Goal: Task Accomplishment & Management: Use online tool/utility

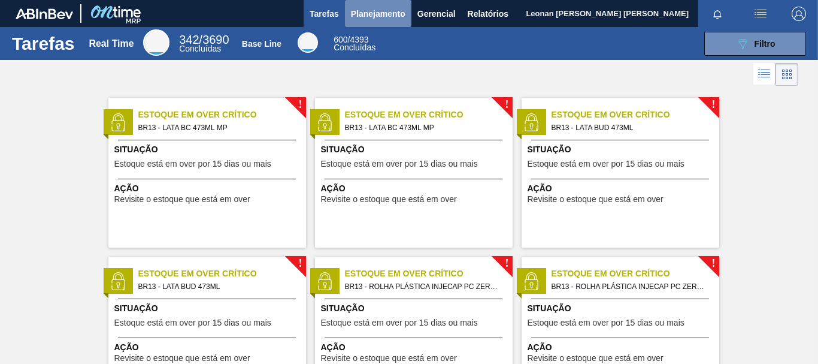
click at [389, 12] on span "Planejamento" at bounding box center [378, 14] width 55 height 14
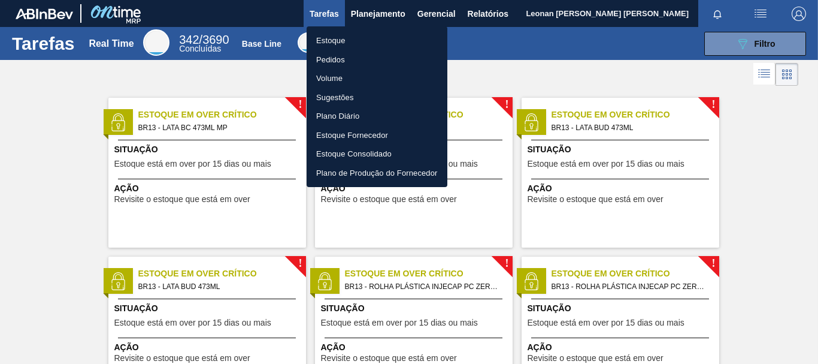
click at [341, 60] on li "Pedidos" at bounding box center [377, 59] width 141 height 19
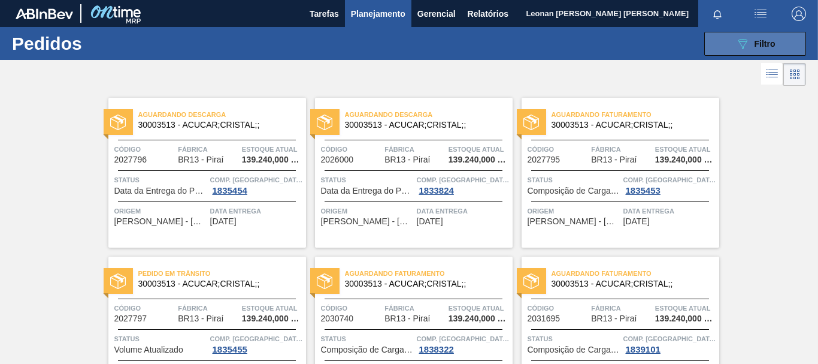
click at [776, 35] on button "089F7B8B-B2A5-4AFE-B5C0-19BA573D28AC Filtro" at bounding box center [755, 44] width 102 height 24
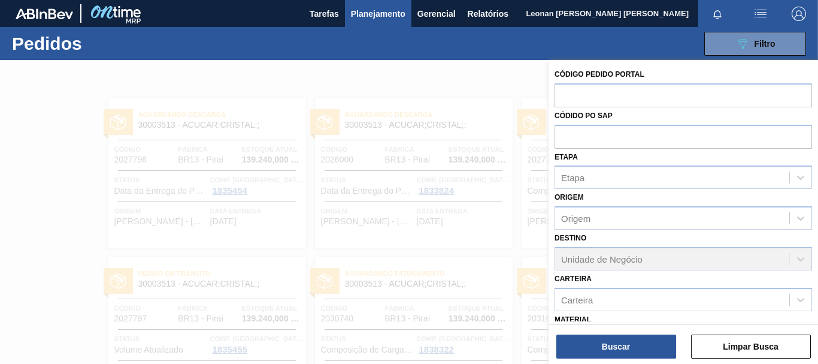
scroll to position [142, 0]
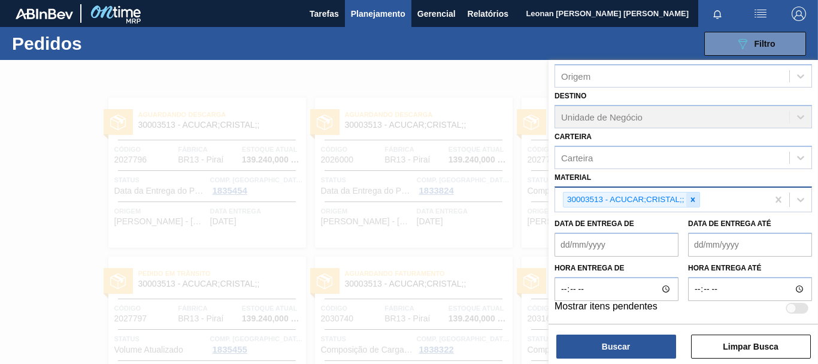
click at [692, 199] on icon at bounding box center [693, 199] width 4 height 4
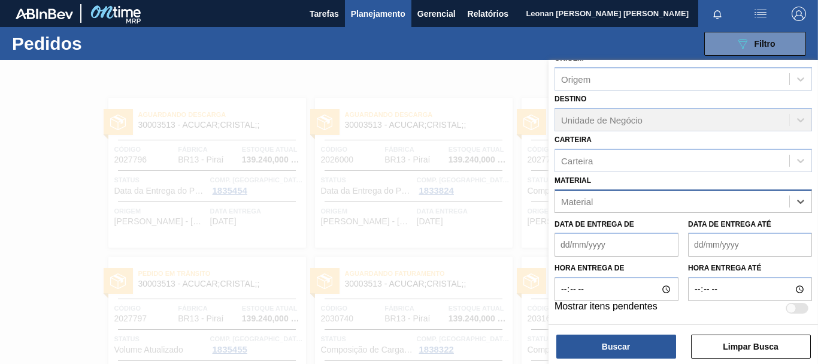
scroll to position [139, 0]
click at [778, 350] on button "Limpar Busca" at bounding box center [751, 346] width 120 height 24
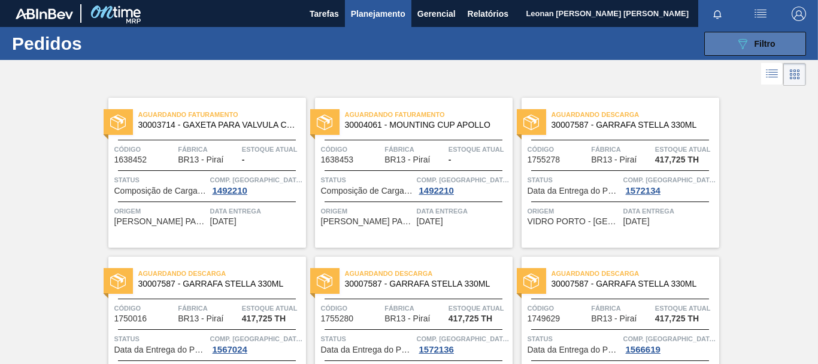
click at [737, 44] on icon "089F7B8B-B2A5-4AFE-B5C0-19BA573D28AC" at bounding box center [743, 44] width 14 height 14
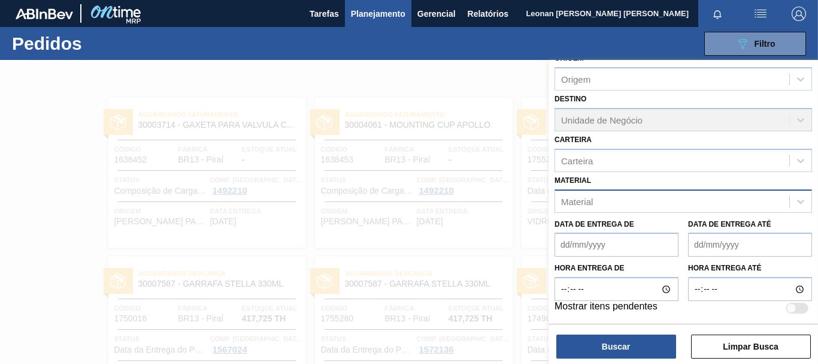
click at [658, 201] on div "Material" at bounding box center [672, 200] width 234 height 17
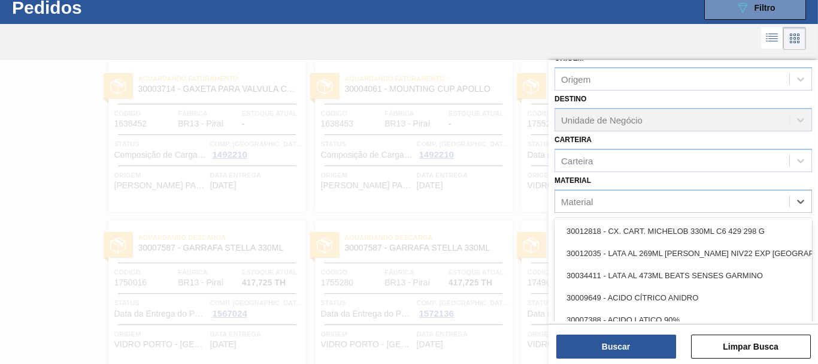
scroll to position [38, 0]
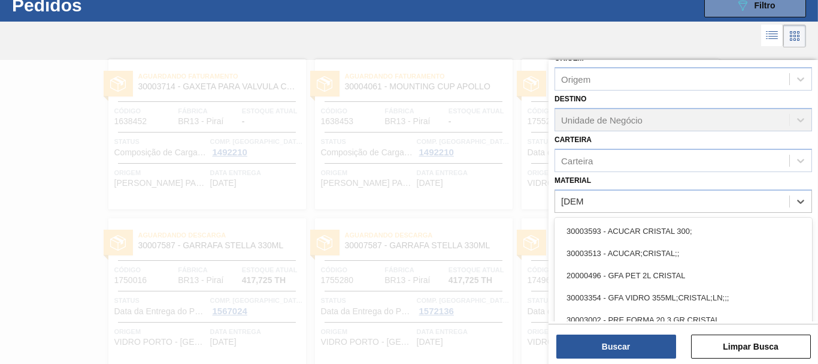
type input "cristal"
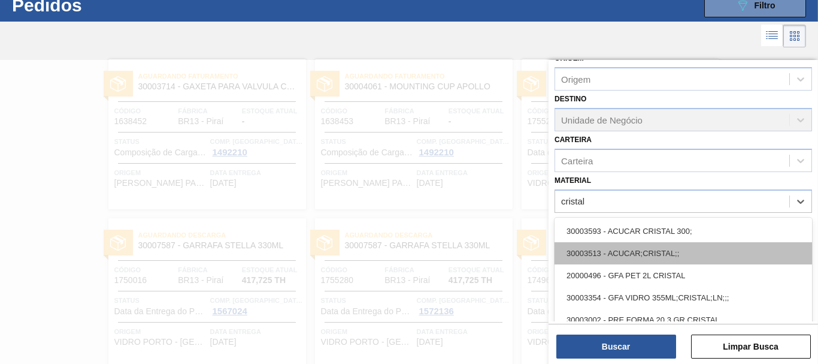
click at [678, 251] on div "30003513 - ACUCAR;CRISTAL;;" at bounding box center [684, 253] width 258 height 22
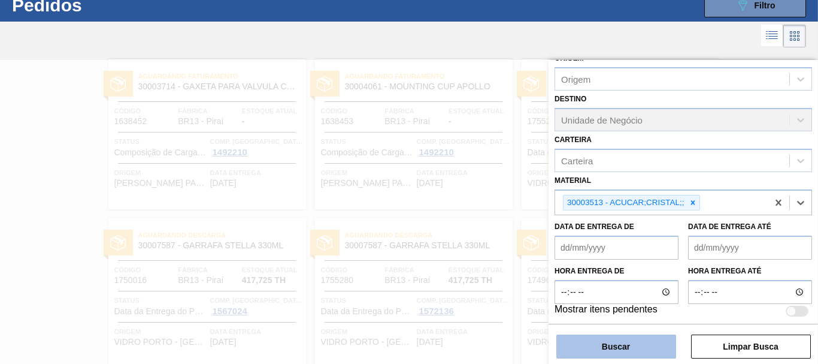
click at [657, 347] on button "Buscar" at bounding box center [616, 346] width 120 height 24
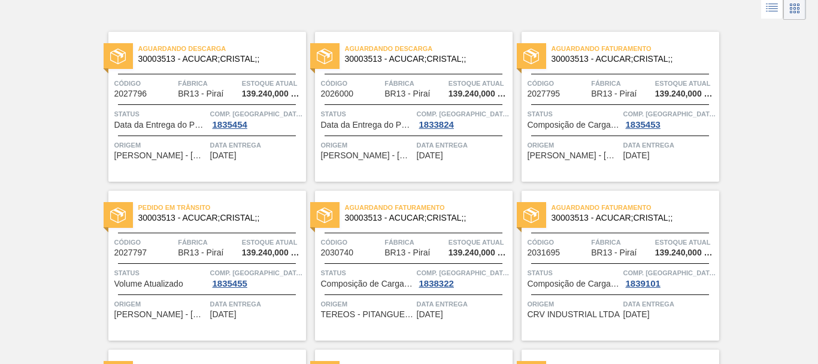
scroll to position [0, 0]
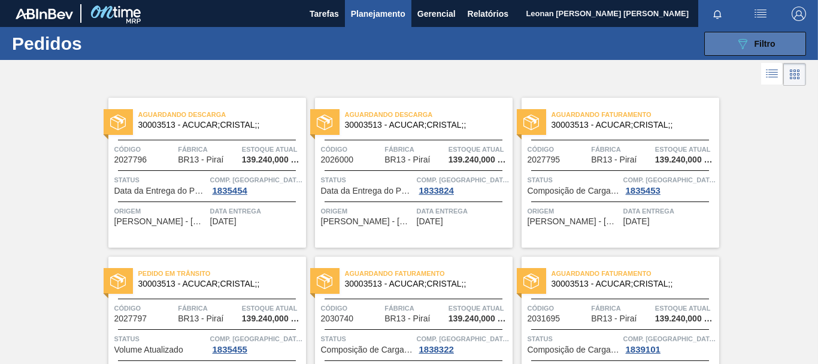
click at [742, 37] on icon "089F7B8B-B2A5-4AFE-B5C0-19BA573D28AC" at bounding box center [743, 44] width 14 height 14
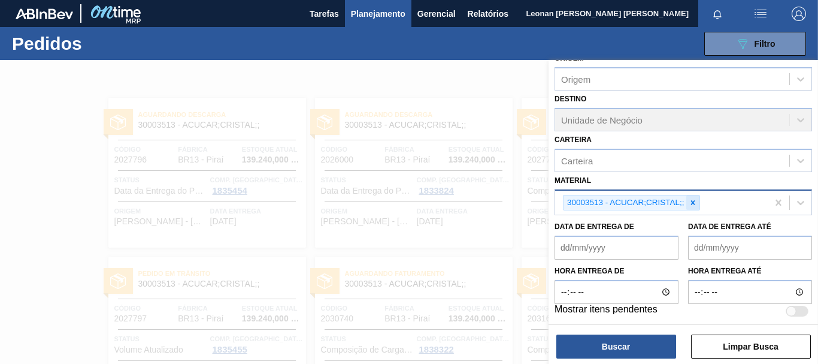
click at [691, 201] on icon at bounding box center [693, 202] width 8 height 8
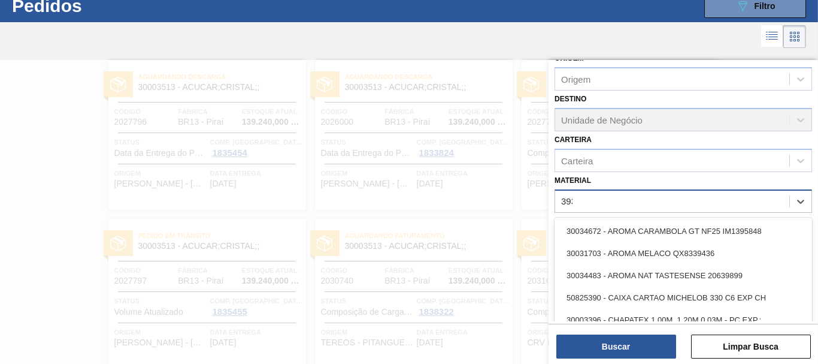
scroll to position [38, 0]
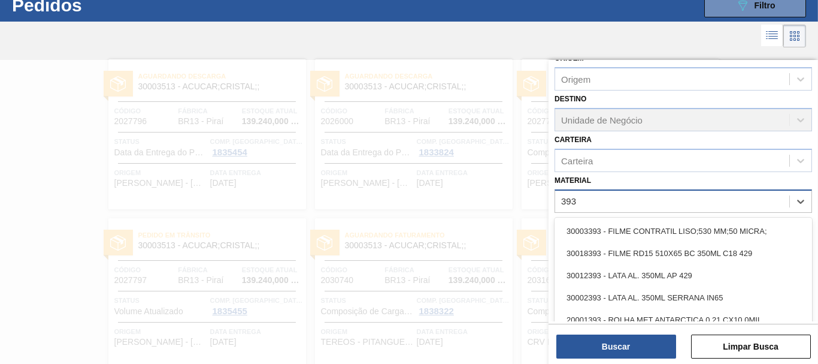
type input "3934"
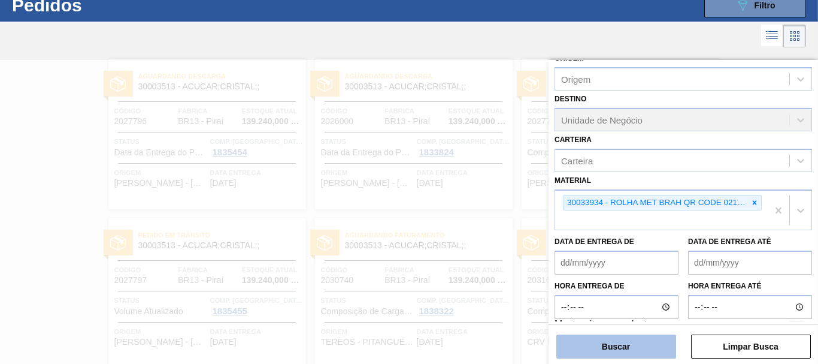
click at [633, 353] on button "Buscar" at bounding box center [616, 346] width 120 height 24
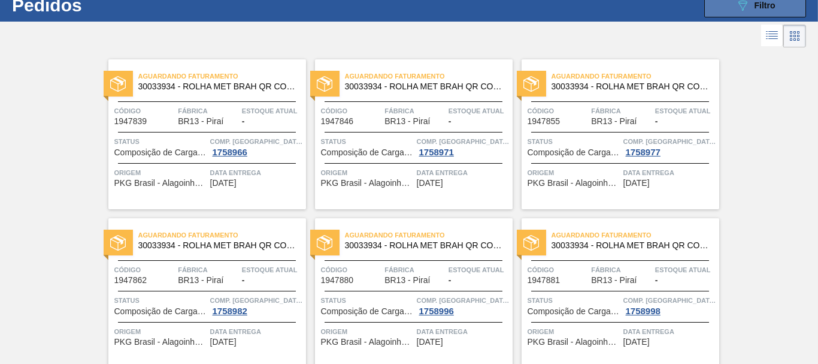
click at [762, 9] on span "Filtro" at bounding box center [765, 6] width 21 height 10
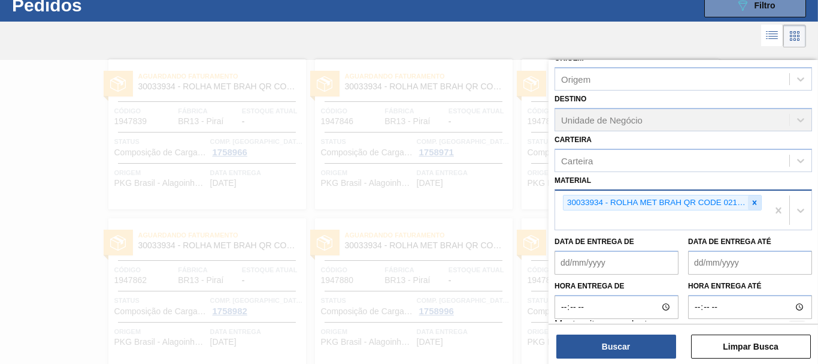
click at [751, 200] on icon at bounding box center [755, 202] width 8 height 8
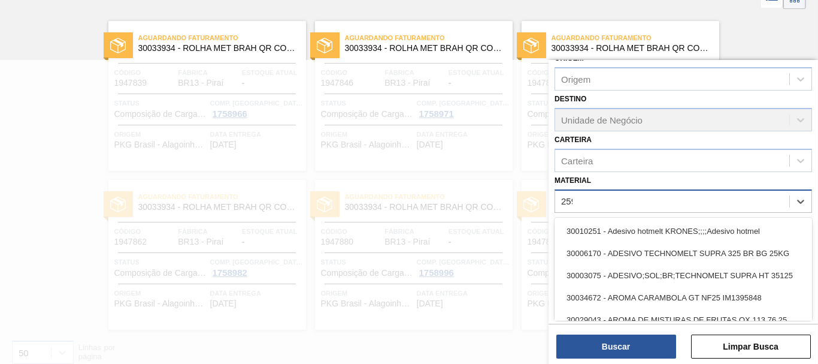
scroll to position [77, 0]
type input "2598"
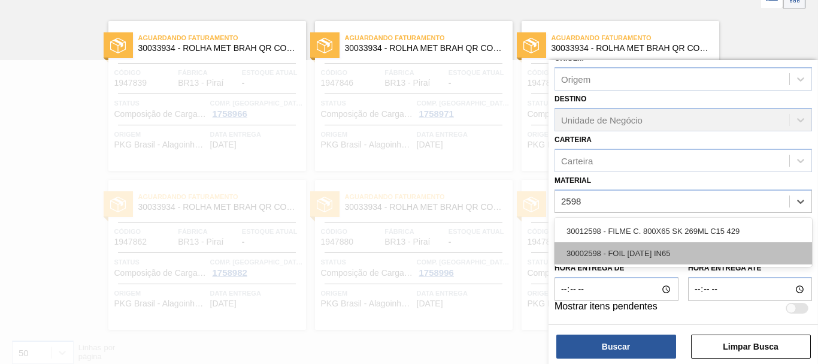
click at [691, 249] on div "30002598 - FOIL [DATE] IN65" at bounding box center [684, 253] width 258 height 22
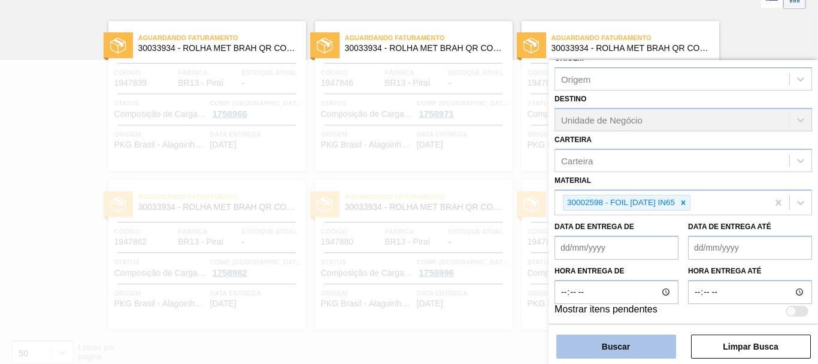
click at [631, 344] on button "Buscar" at bounding box center [616, 346] width 120 height 24
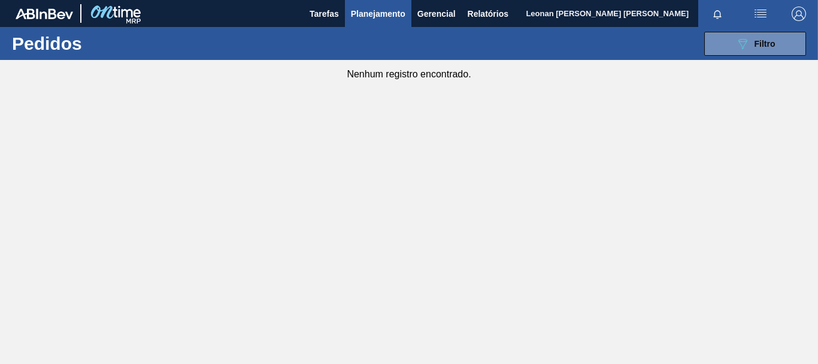
scroll to position [0, 0]
click at [742, 37] on icon "089F7B8B-B2A5-4AFE-B5C0-19BA573D28AC" at bounding box center [743, 44] width 14 height 14
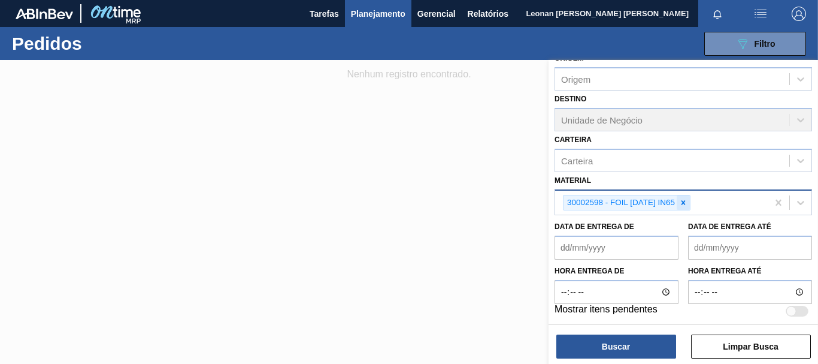
click at [686, 202] on icon at bounding box center [683, 202] width 8 height 8
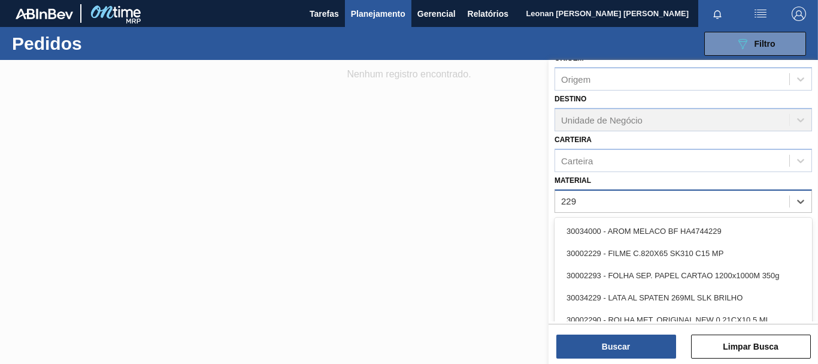
type input "2293"
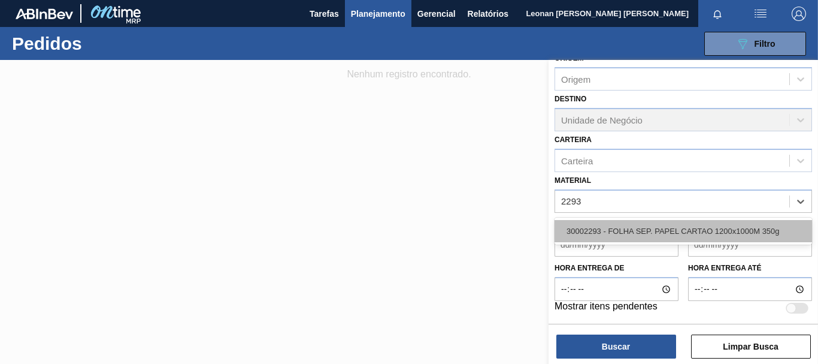
click at [754, 224] on div "30002293 - FOLHA SEP. PAPEL CARTAO 1200x1000M 350g" at bounding box center [684, 231] width 258 height 22
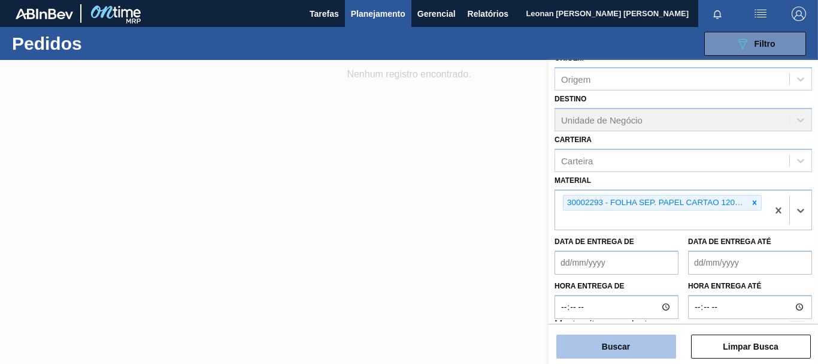
click at [659, 337] on button "Buscar" at bounding box center [616, 346] width 120 height 24
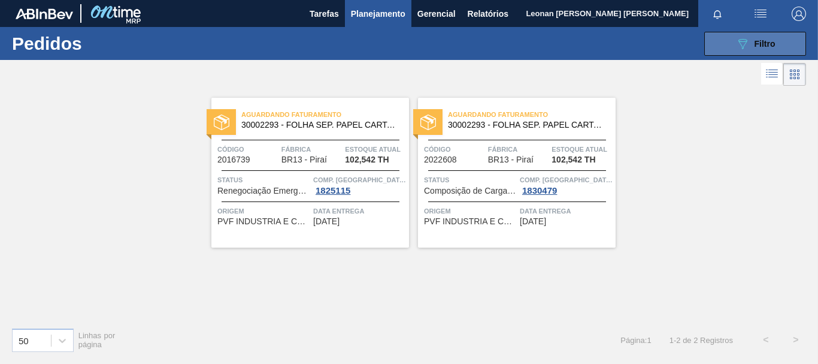
click at [761, 42] on span "Filtro" at bounding box center [765, 44] width 21 height 10
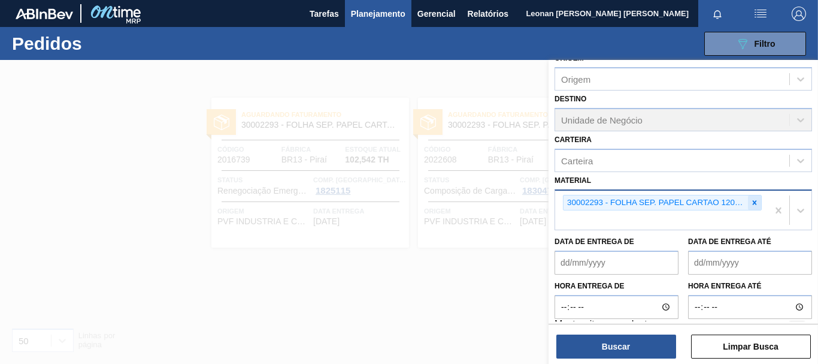
click at [754, 201] on icon at bounding box center [755, 202] width 4 height 4
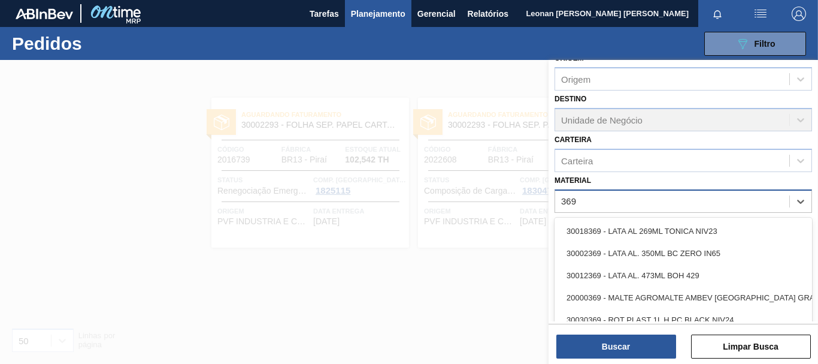
type input "3696"
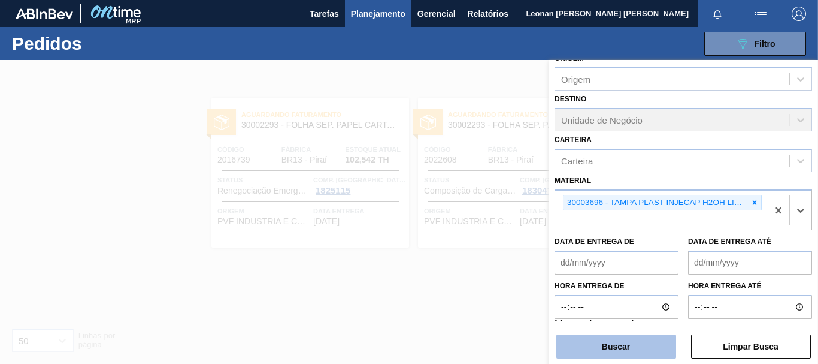
click at [646, 355] on button "Buscar" at bounding box center [616, 346] width 120 height 24
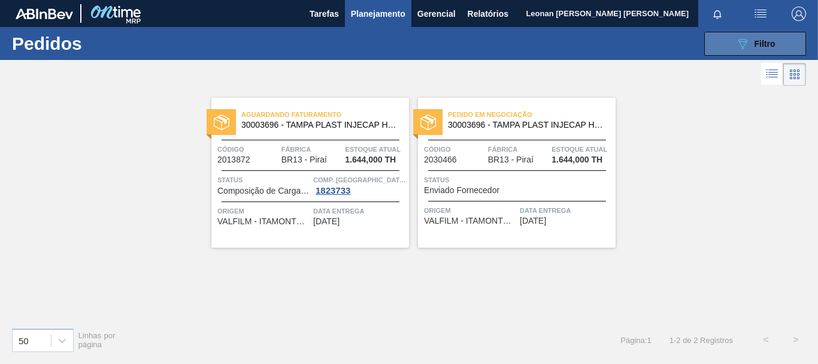
click at [727, 49] on button "089F7B8B-B2A5-4AFE-B5C0-19BA573D28AC Filtro" at bounding box center [755, 44] width 102 height 24
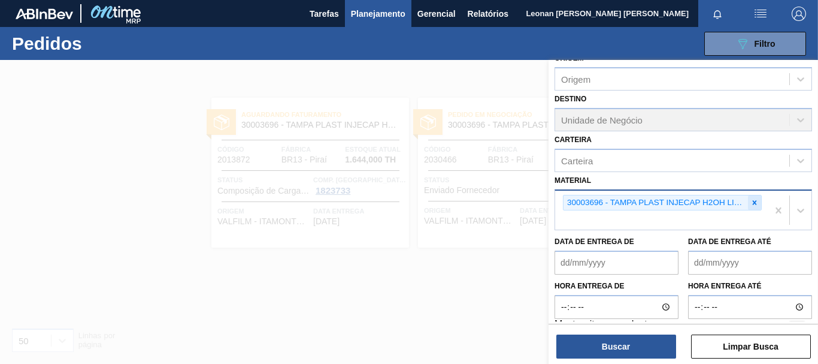
click at [755, 205] on icon at bounding box center [755, 202] width 8 height 8
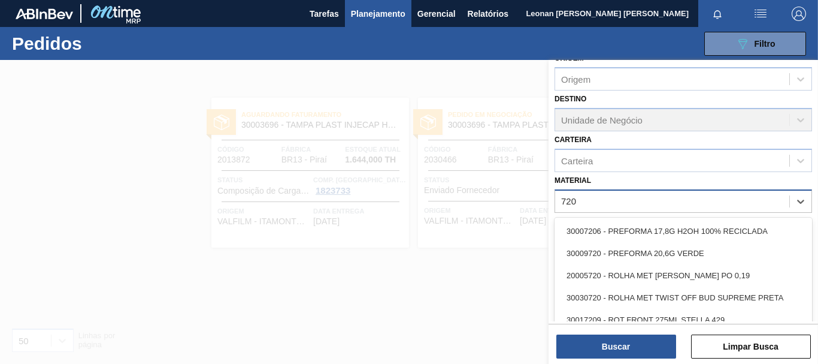
type input "7206"
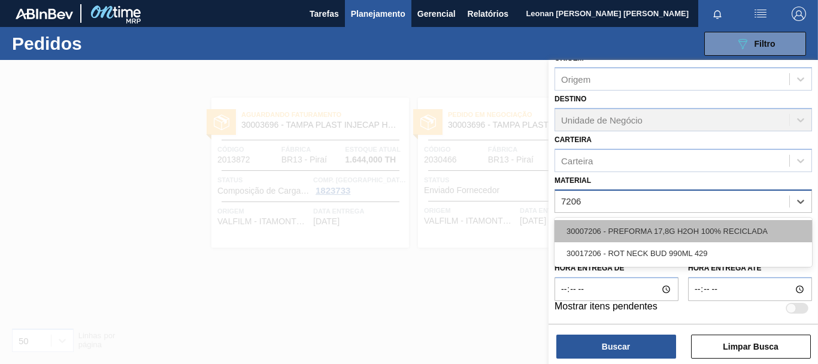
click at [692, 235] on div "30007206 - PREFORMA 17,8G H2OH 100% RECICLADA" at bounding box center [684, 231] width 258 height 22
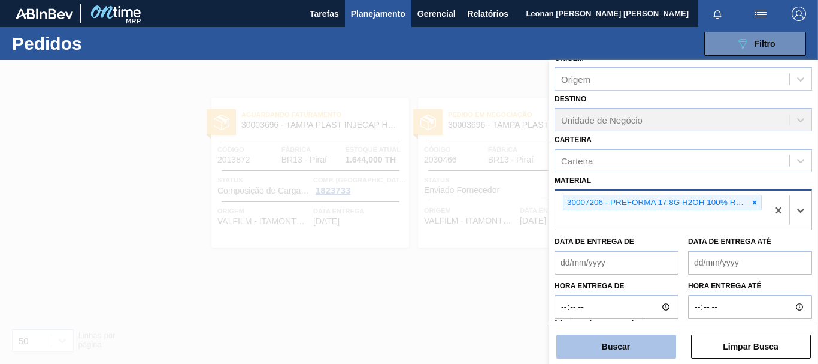
click at [656, 352] on button "Buscar" at bounding box center [616, 346] width 120 height 24
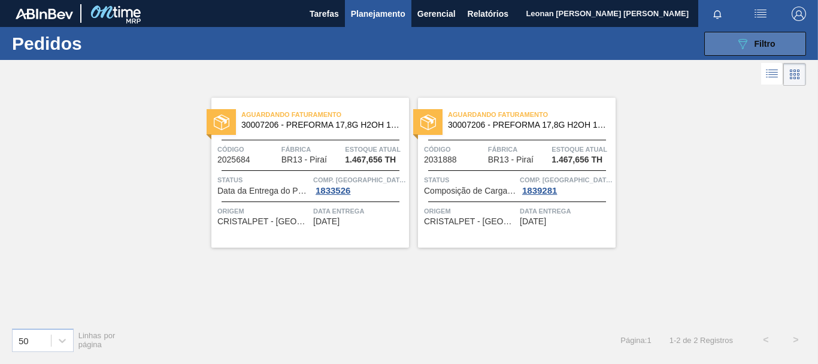
click at [772, 48] on div "089F7B8B-B2A5-4AFE-B5C0-19BA573D28AC Filtro" at bounding box center [756, 44] width 40 height 14
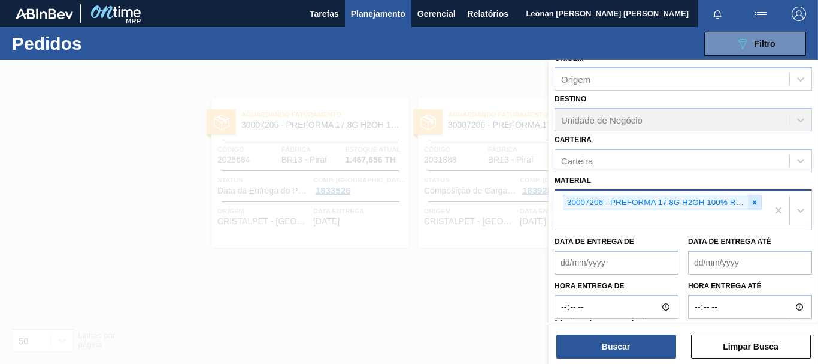
click at [755, 205] on icon at bounding box center [755, 202] width 8 height 8
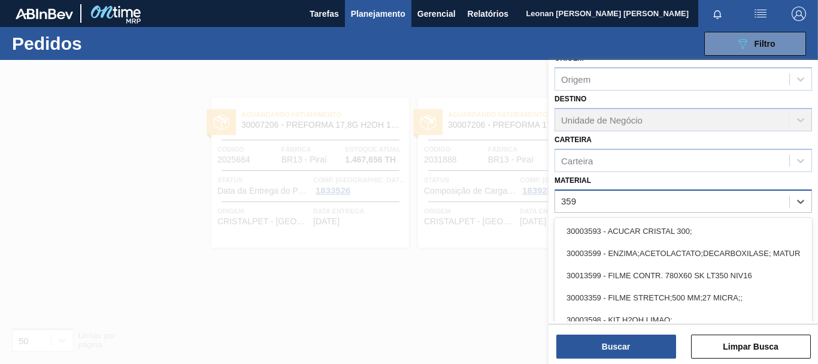
type input "3598"
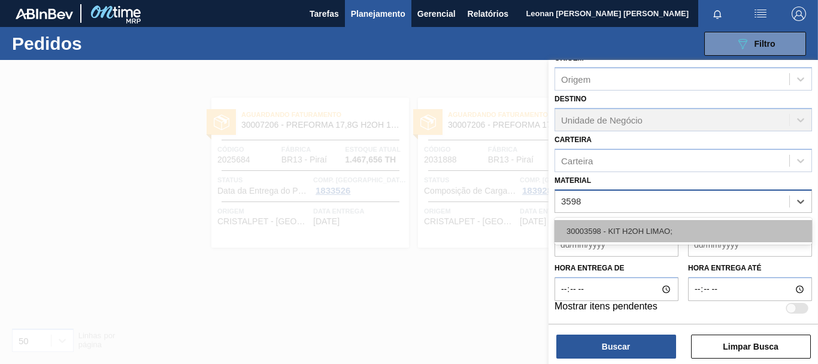
click at [702, 231] on div "30003598 - KIT H2OH LIMAO;" at bounding box center [684, 231] width 258 height 22
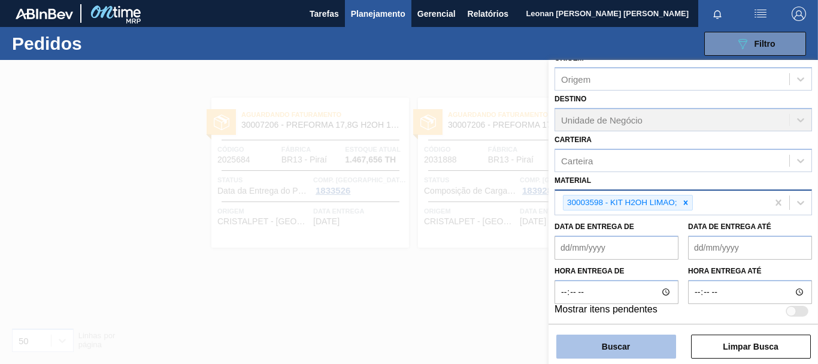
click at [633, 346] on button "Buscar" at bounding box center [616, 346] width 120 height 24
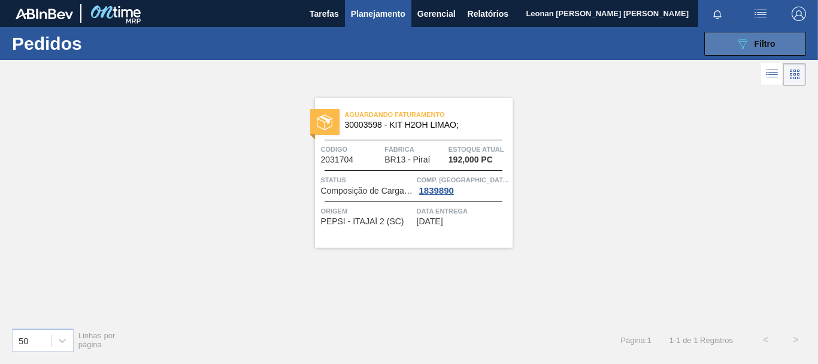
click at [739, 35] on button "089F7B8B-B2A5-4AFE-B5C0-19BA573D28AC Filtro" at bounding box center [755, 44] width 102 height 24
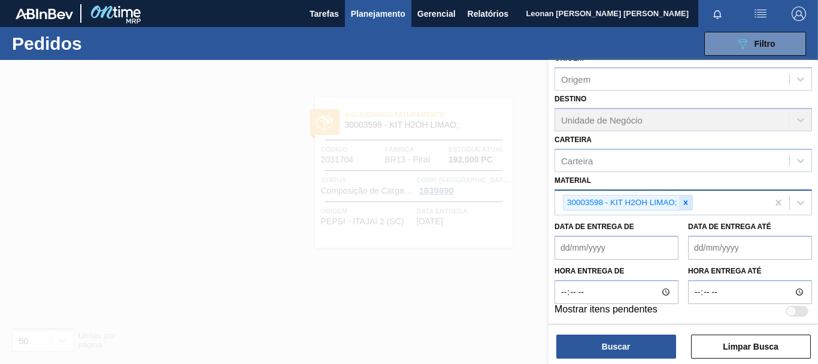
click at [690, 205] on div at bounding box center [685, 202] width 13 height 15
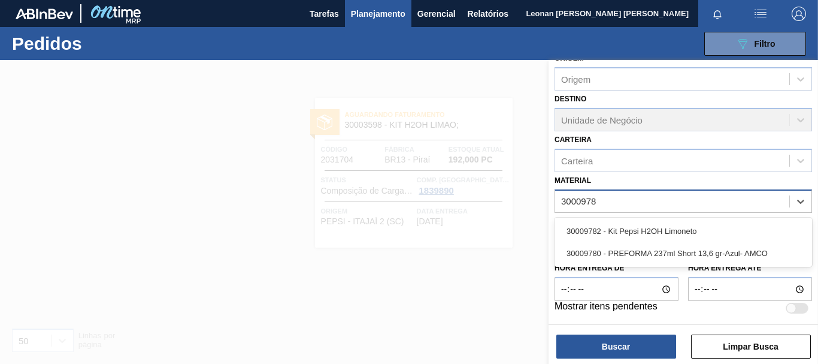
type input "30009782"
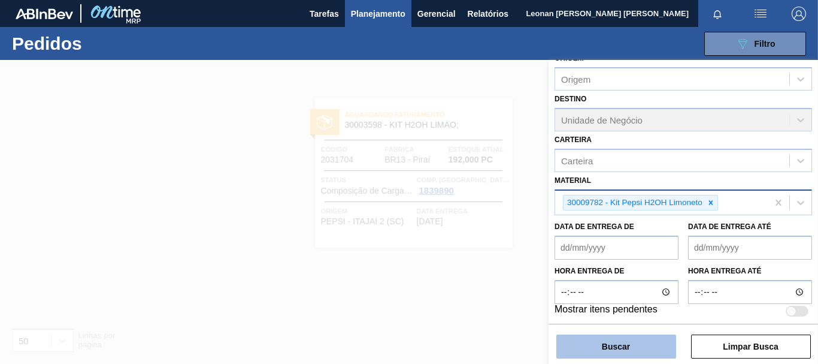
click at [651, 347] on button "Buscar" at bounding box center [616, 346] width 120 height 24
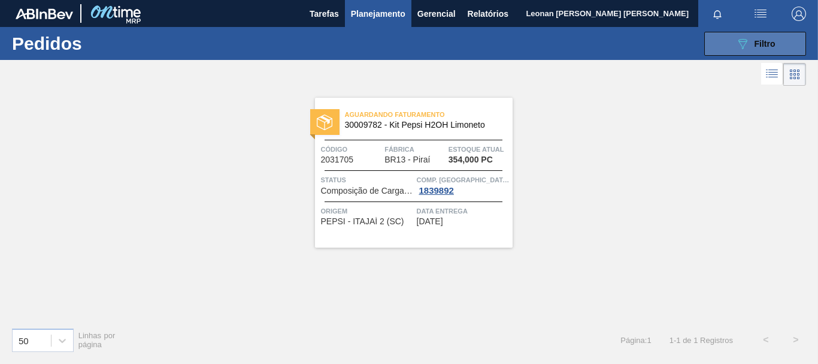
click at [764, 40] on span "Filtro" at bounding box center [765, 44] width 21 height 10
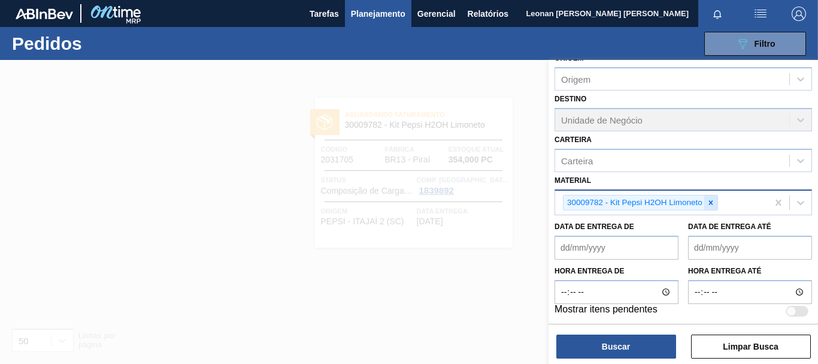
click at [714, 199] on icon at bounding box center [711, 202] width 8 height 8
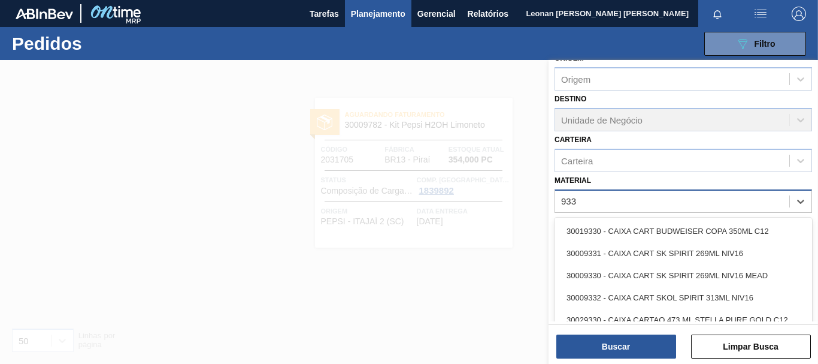
type input "9330"
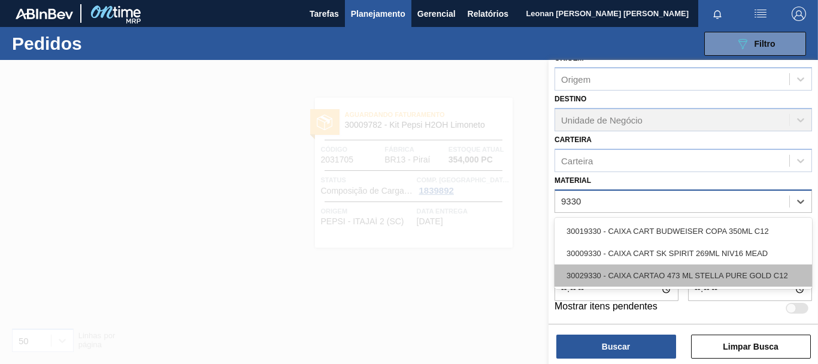
click at [730, 277] on div "30029330 - CAIXA CARTAO 473 ML STELLA PURE GOLD C12" at bounding box center [684, 275] width 258 height 22
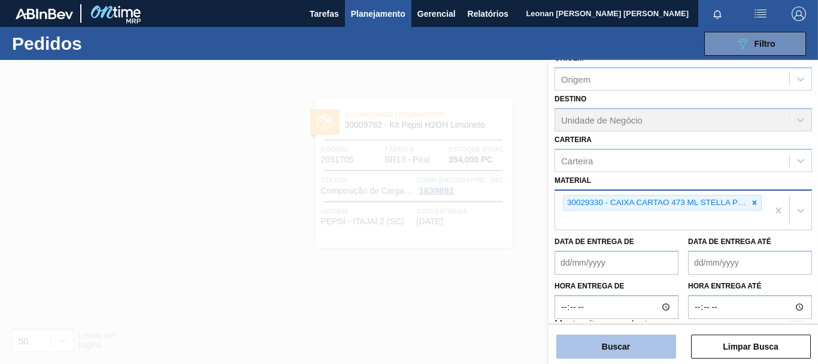
click at [642, 350] on button "Buscar" at bounding box center [616, 346] width 120 height 24
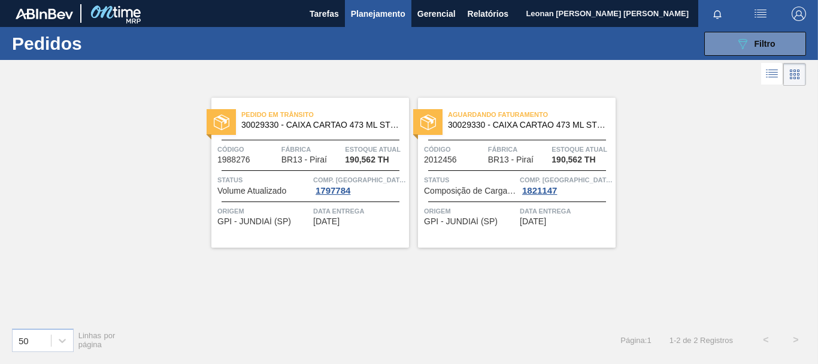
click at [371, 115] on span "Pedido em Trânsito" at bounding box center [325, 114] width 168 height 12
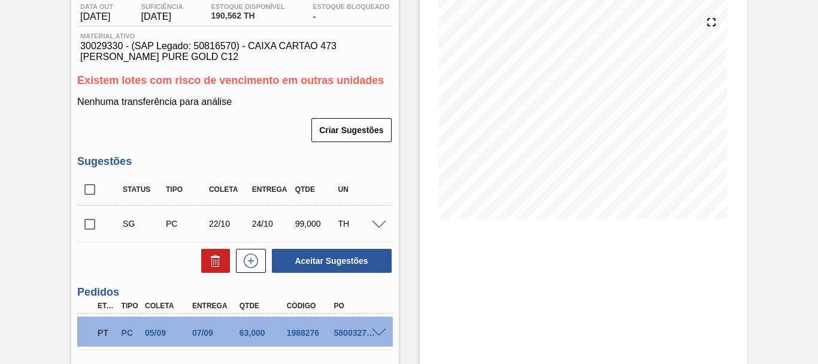
scroll to position [192, 0]
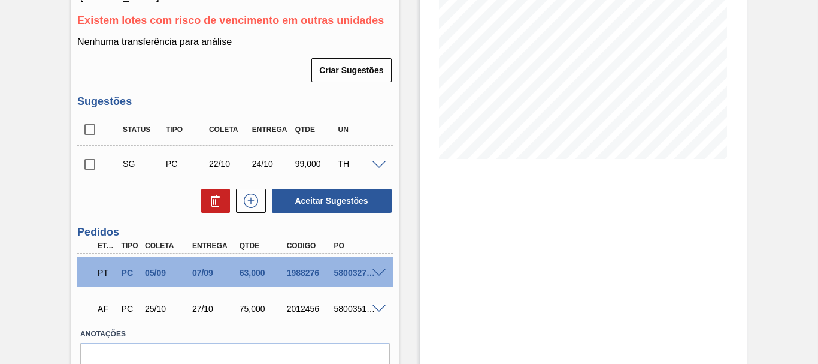
click at [375, 273] on span at bounding box center [379, 272] width 14 height 9
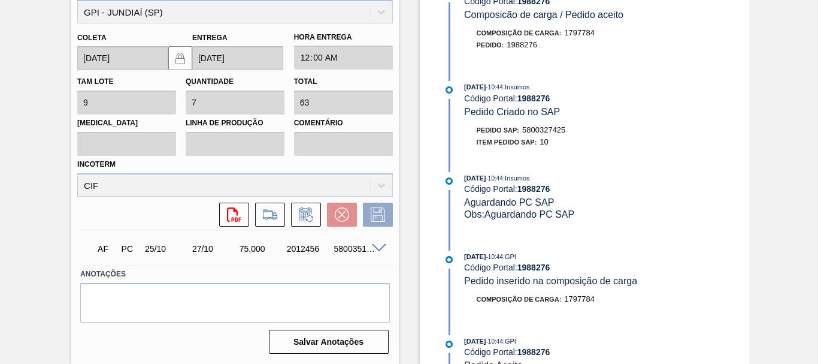
scroll to position [362, 0]
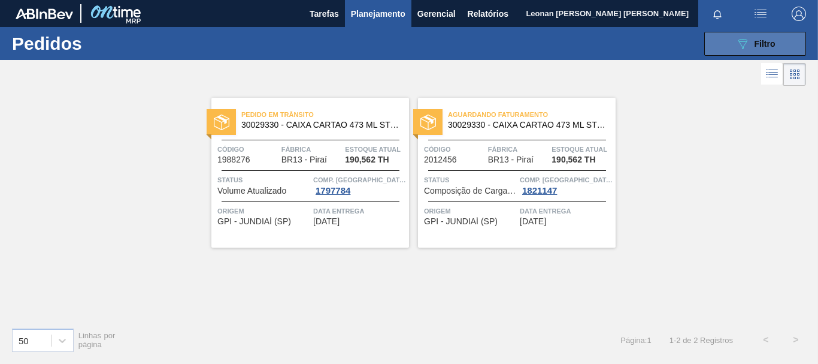
click at [739, 41] on icon "089F7B8B-B2A5-4AFE-B5C0-19BA573D28AC" at bounding box center [743, 44] width 14 height 14
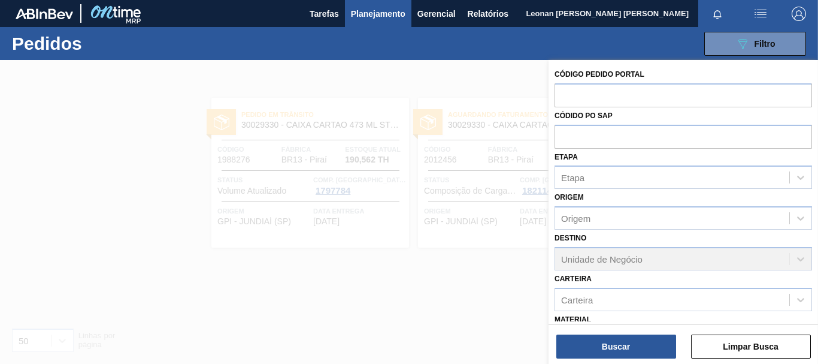
scroll to position [157, 0]
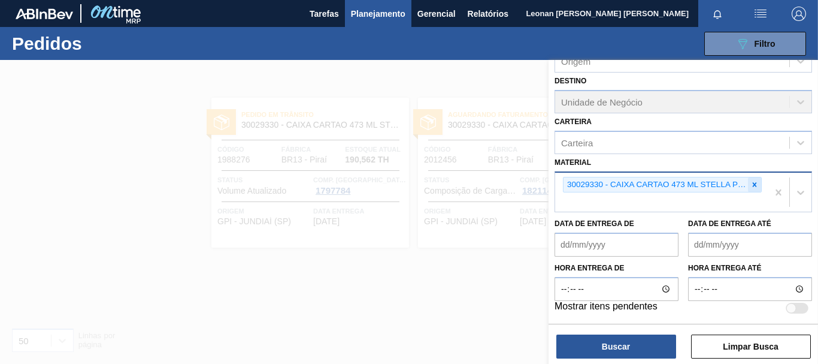
click at [755, 183] on icon at bounding box center [755, 184] width 8 height 8
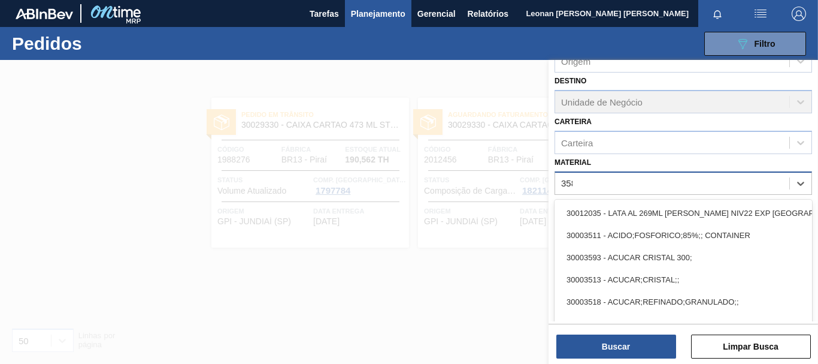
type input "3581"
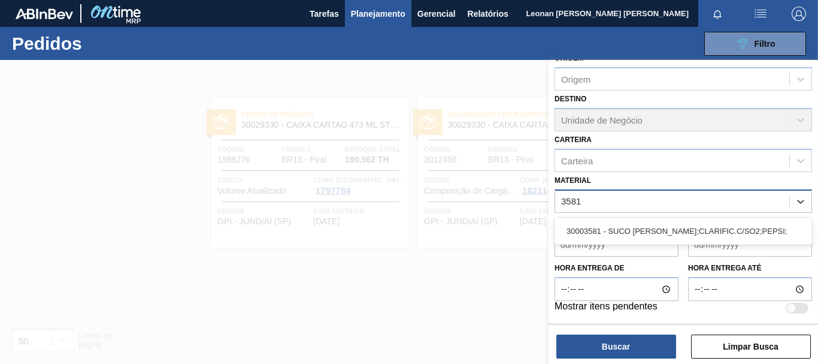
scroll to position [139, 0]
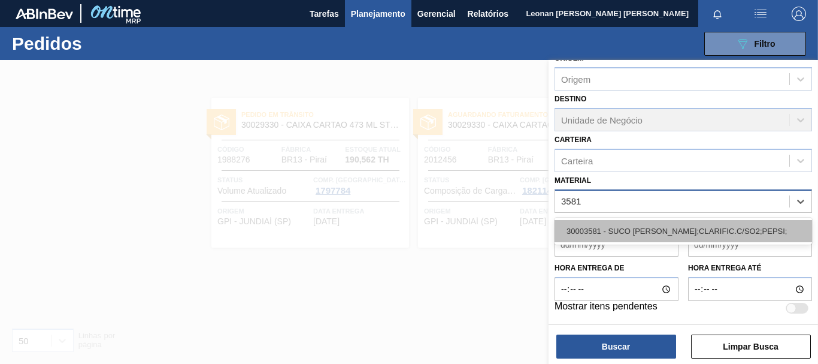
click at [739, 228] on div "30003581 - SUCO [PERSON_NAME];CLARIFIC.C/SO2;PEPSI;" at bounding box center [684, 231] width 258 height 22
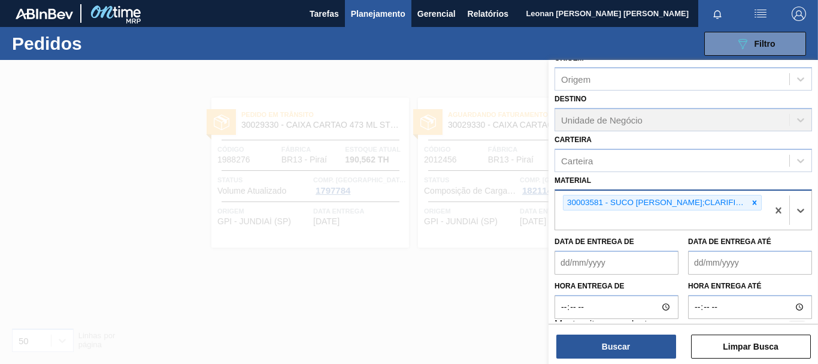
scroll to position [157, 0]
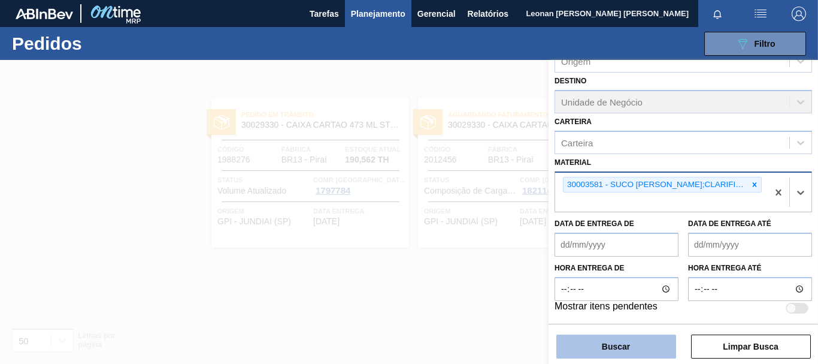
click at [657, 346] on button "Buscar" at bounding box center [616, 346] width 120 height 24
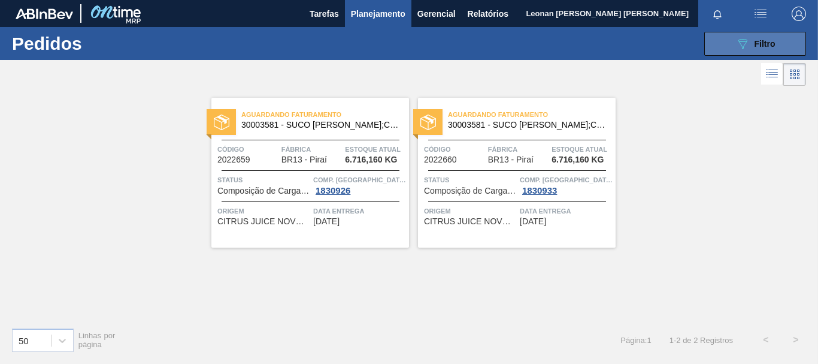
click at [723, 34] on button "089F7B8B-B2A5-4AFE-B5C0-19BA573D28AC Filtro" at bounding box center [755, 44] width 102 height 24
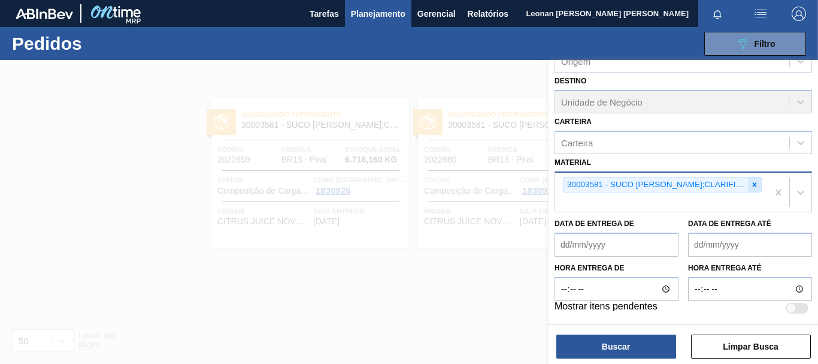
click at [754, 184] on icon at bounding box center [755, 184] width 4 height 4
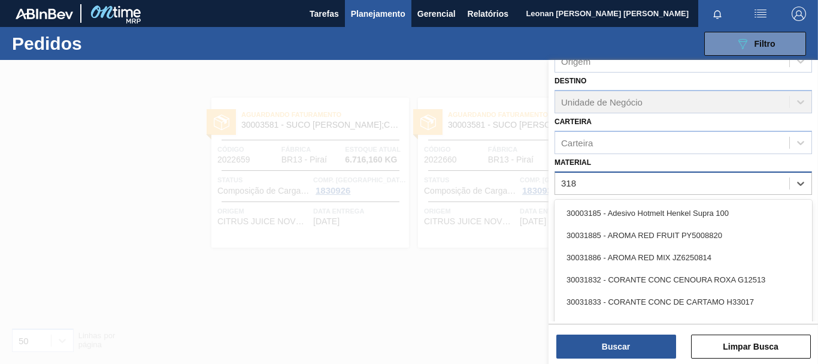
type input "3188"
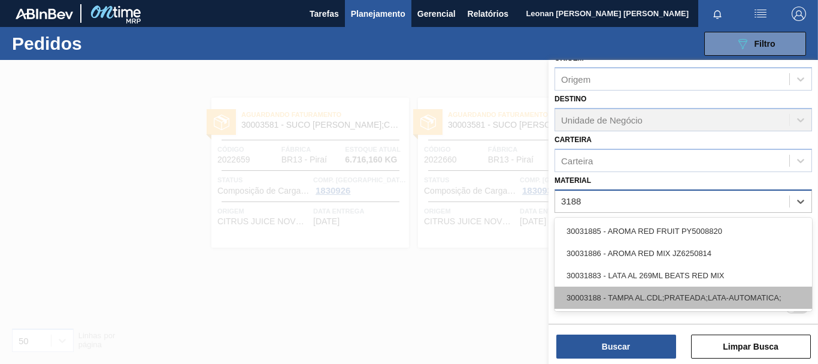
click at [709, 294] on div "30003188 - TAMPA AL.CDL;PRATEADA;LATA-AUTOMATICA;" at bounding box center [684, 297] width 258 height 22
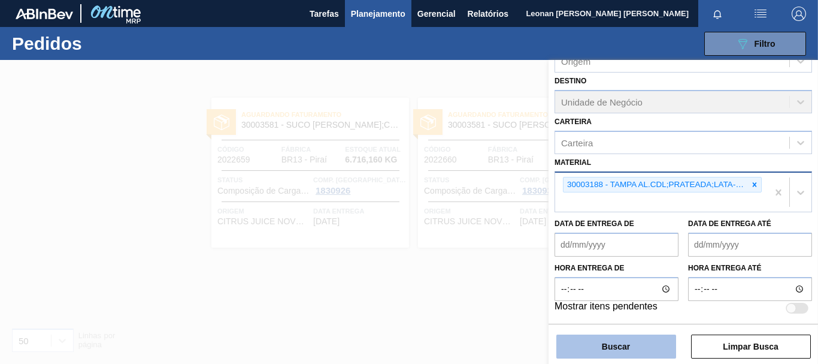
click at [653, 343] on button "Buscar" at bounding box center [616, 346] width 120 height 24
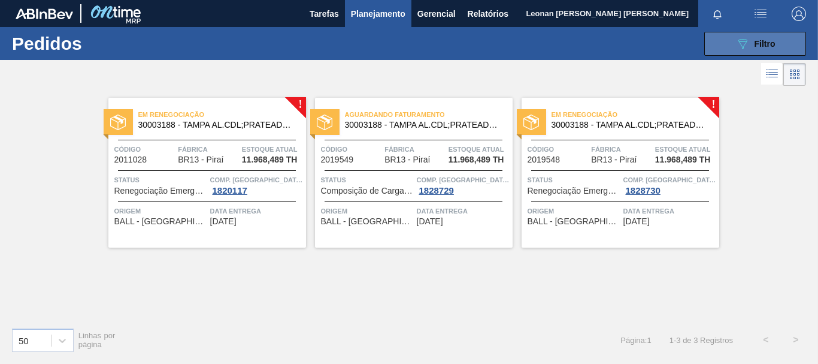
click at [766, 50] on div "089F7B8B-B2A5-4AFE-B5C0-19BA573D28AC Filtro" at bounding box center [756, 44] width 40 height 14
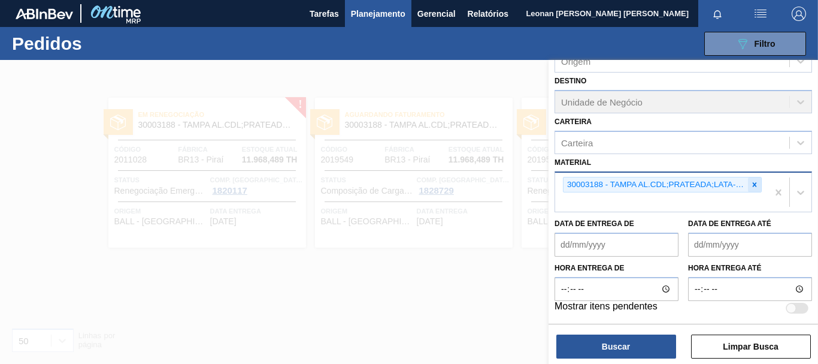
click at [753, 186] on icon at bounding box center [755, 184] width 4 height 4
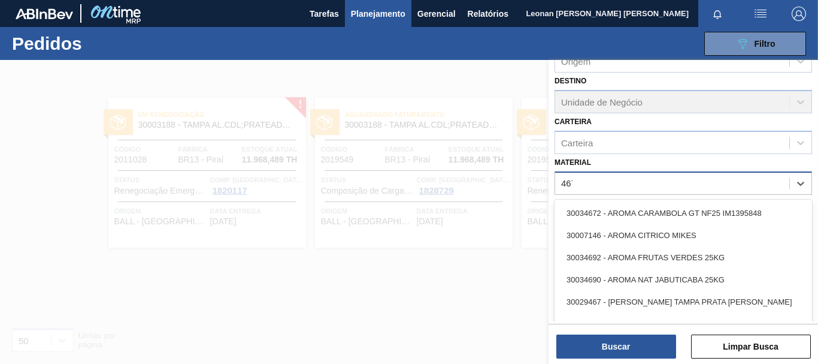
type input "4670"
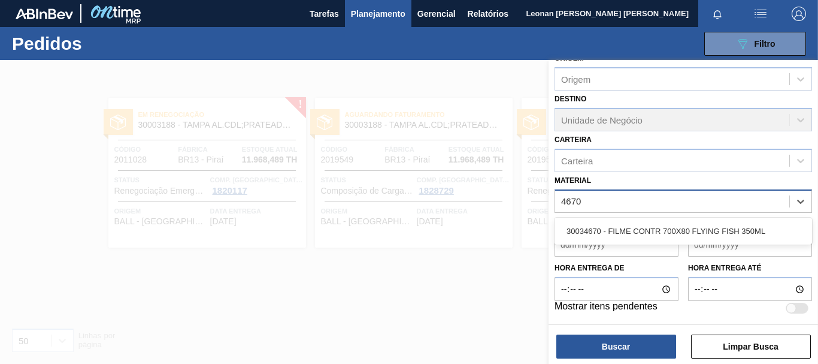
scroll to position [139, 0]
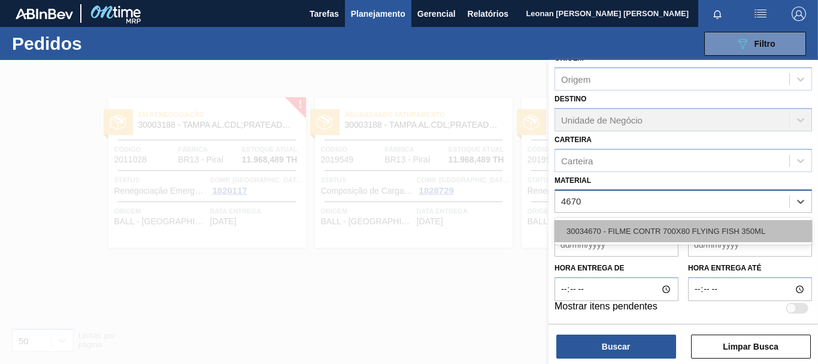
click at [724, 232] on div "30034670 - FILME CONTR 700X80 FLYING FISH 350ML" at bounding box center [684, 231] width 258 height 22
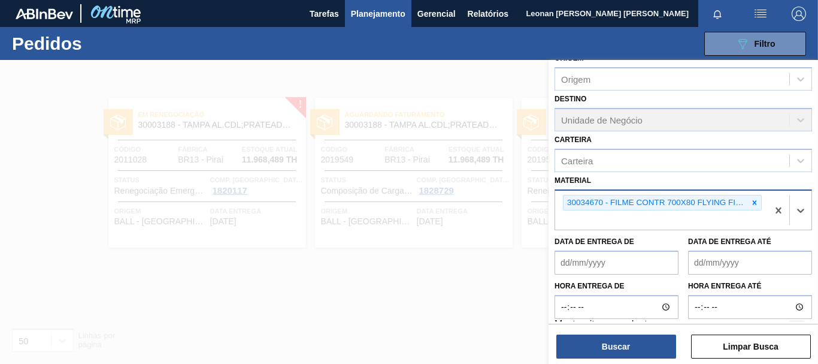
scroll to position [157, 0]
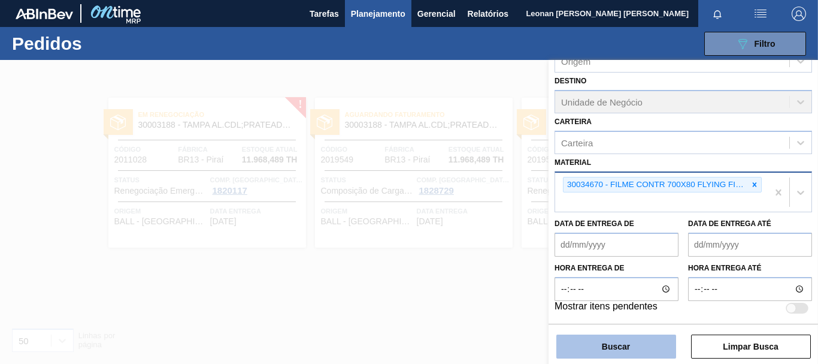
click at [634, 337] on button "Buscar" at bounding box center [616, 346] width 120 height 24
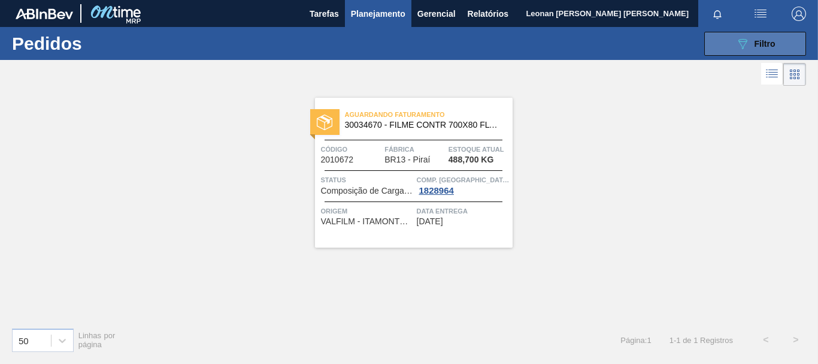
click at [736, 46] on icon "089F7B8B-B2A5-4AFE-B5C0-19BA573D28AC" at bounding box center [743, 44] width 14 height 14
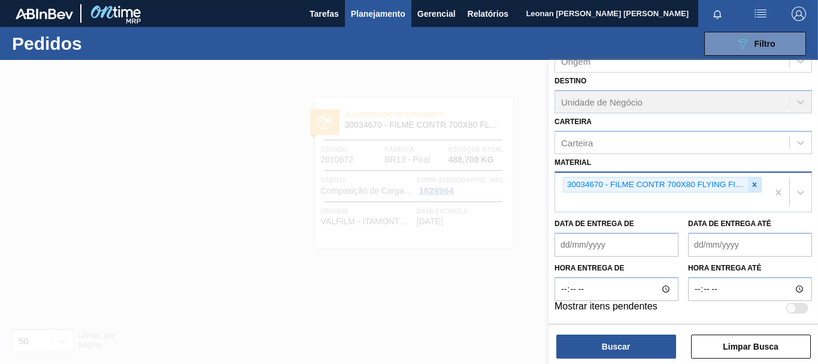
click at [748, 185] on div at bounding box center [754, 184] width 13 height 15
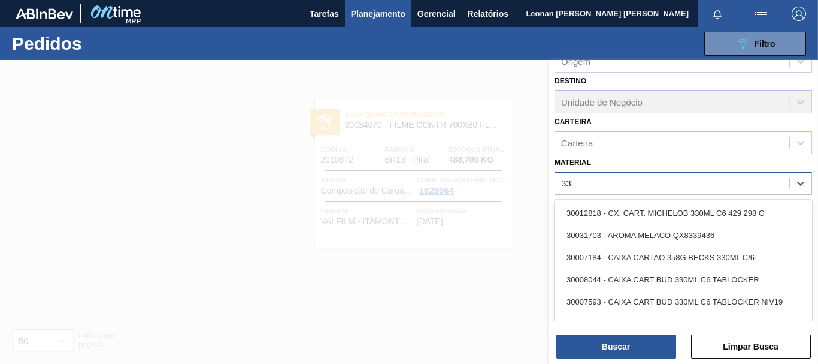
type input "3359"
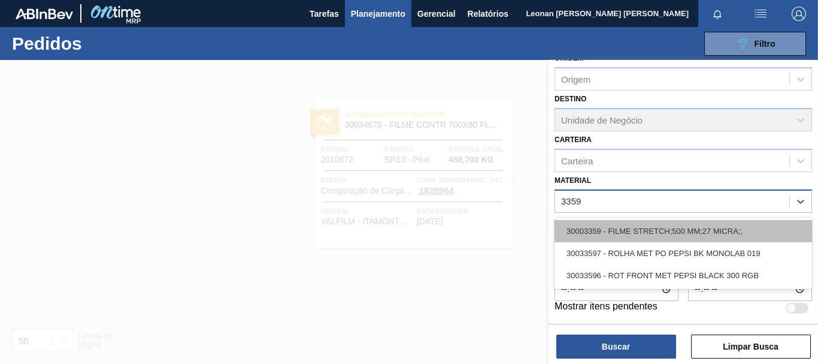
click at [691, 233] on div "30003359 - FILME STRETCH;500 MM;27 MICRA;;" at bounding box center [684, 231] width 258 height 22
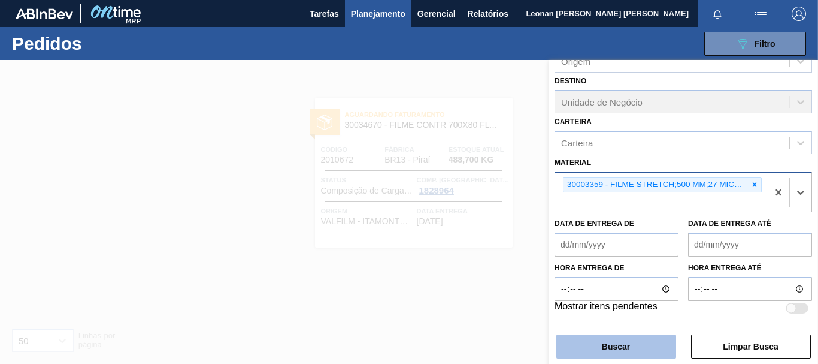
click at [651, 346] on button "Buscar" at bounding box center [616, 346] width 120 height 24
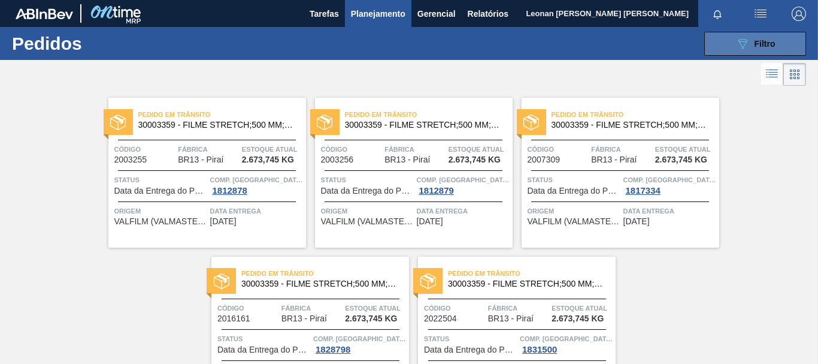
click at [748, 40] on icon "089F7B8B-B2A5-4AFE-B5C0-19BA573D28AC" at bounding box center [743, 44] width 14 height 14
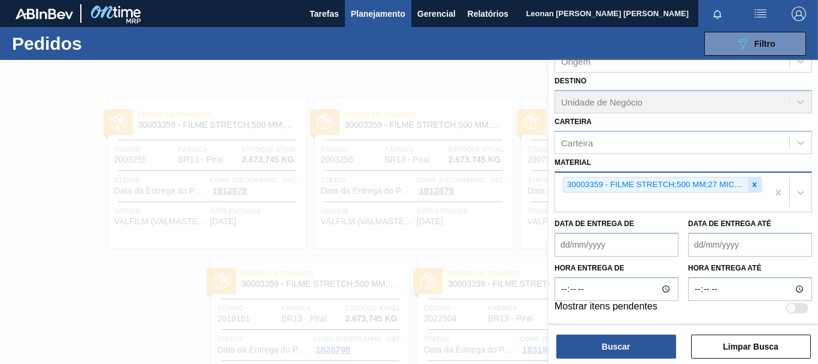
click at [754, 187] on icon at bounding box center [755, 184] width 8 height 8
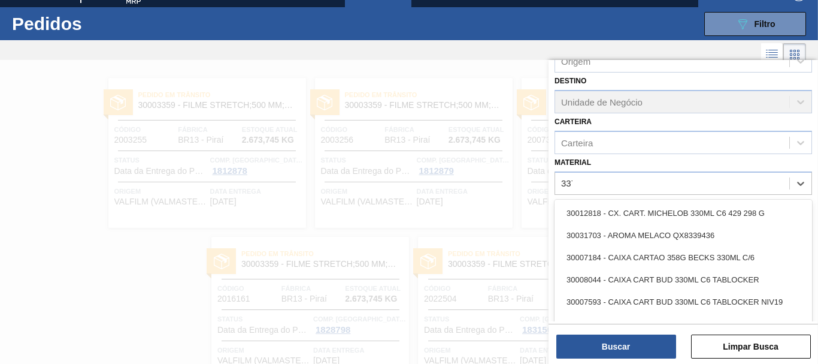
scroll to position [20, 0]
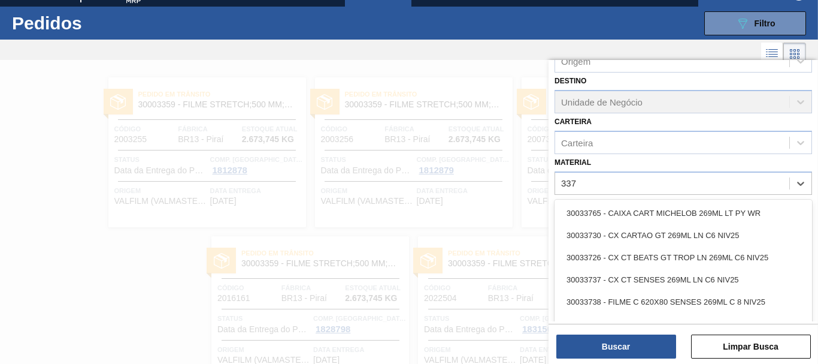
type input "3371"
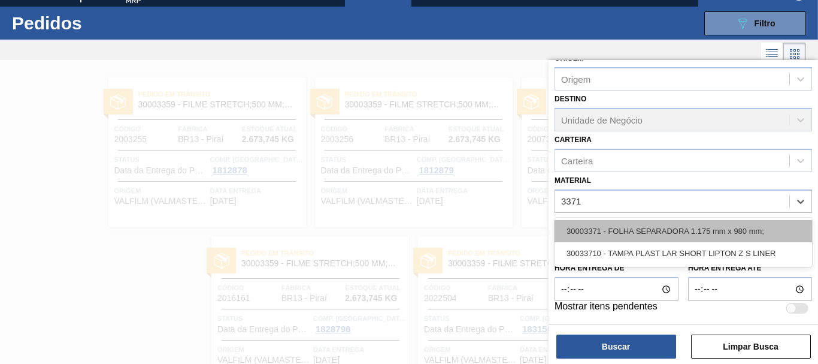
click at [718, 228] on div "30003371 - FOLHA SEPARADORA 1.175 mm x 980 mm;" at bounding box center [684, 231] width 258 height 22
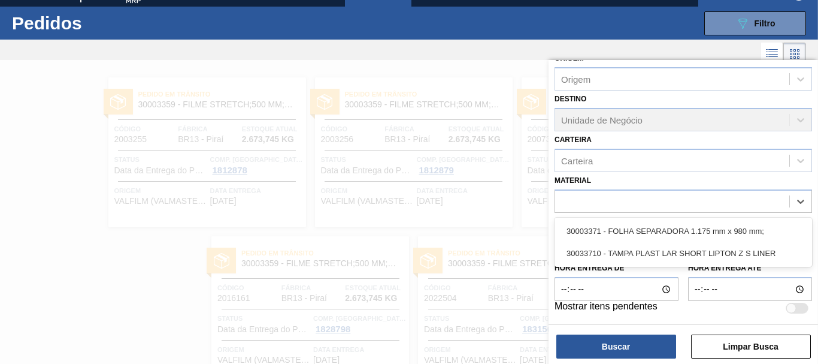
scroll to position [157, 0]
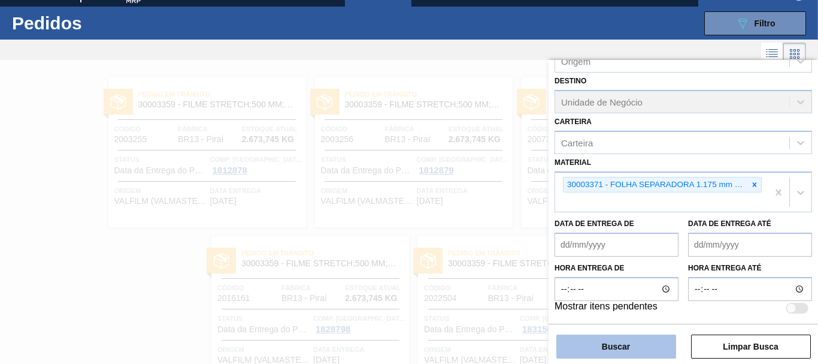
click at [651, 353] on button "Buscar" at bounding box center [616, 346] width 120 height 24
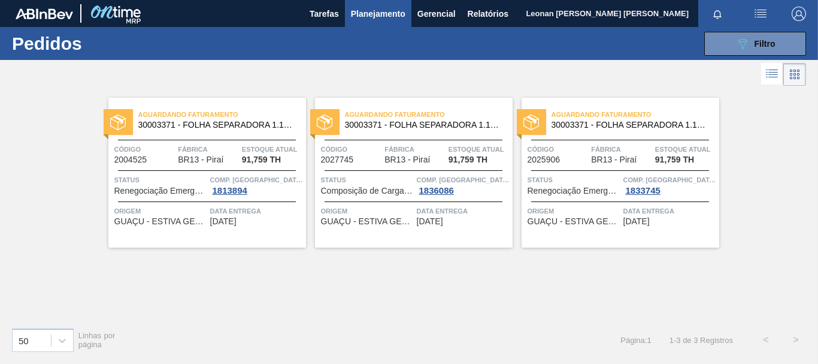
scroll to position [0, 0]
click at [776, 40] on button "089F7B8B-B2A5-4AFE-B5C0-19BA573D28AC Filtro" at bounding box center [755, 44] width 102 height 24
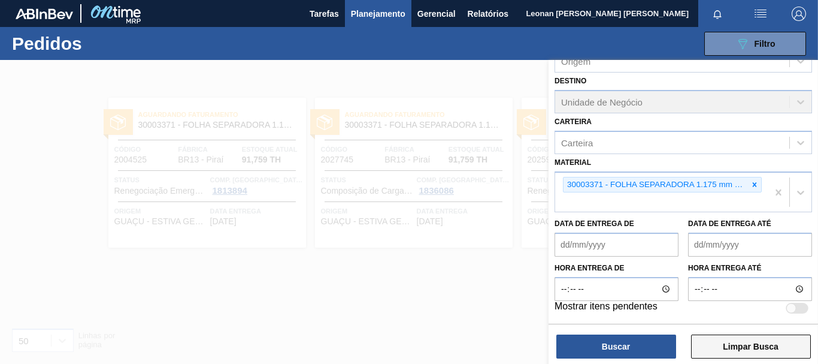
click at [758, 350] on button "Limpar Busca" at bounding box center [751, 346] width 120 height 24
